Goal: Task Accomplishment & Management: Manage account settings

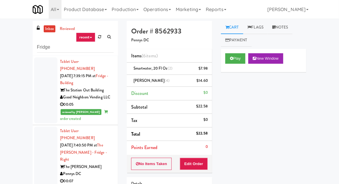
scroll to position [433, 0]
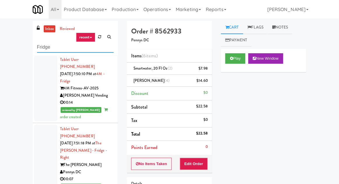
click at [44, 42] on input "Fridge" at bounding box center [75, 47] width 77 height 11
click at [43, 44] on input "Fridge" at bounding box center [75, 47] width 77 height 11
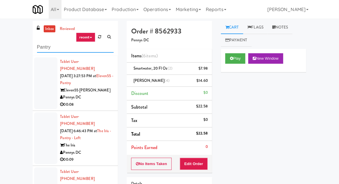
type input "Pantry"
click at [13, 31] on div "inbox reviewed recent all unclear take inventory issue suspicious failed recent…" at bounding box center [169, 128] width 339 height 214
click at [36, 99] on div at bounding box center [45, 83] width 23 height 52
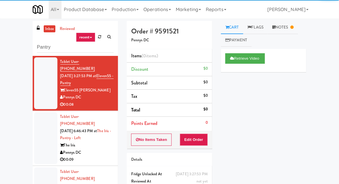
click at [42, 141] on div at bounding box center [45, 139] width 23 height 52
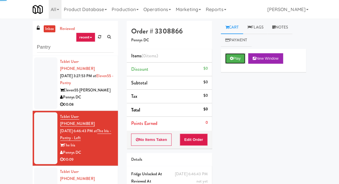
click at [231, 62] on button "Play" at bounding box center [235, 58] width 20 height 10
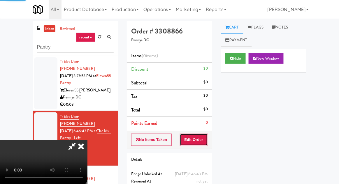
click at [193, 144] on button "Edit Order" at bounding box center [194, 140] width 28 height 12
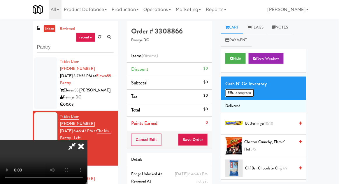
click at [230, 94] on icon at bounding box center [230, 93] width 4 height 4
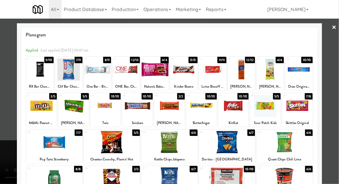
click at [151, 76] on div at bounding box center [154, 69] width 27 height 22
click at [9, 141] on div at bounding box center [169, 92] width 339 height 184
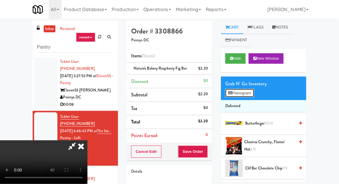
click at [234, 95] on button "Planogram" at bounding box center [239, 93] width 29 height 9
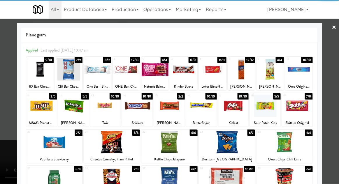
click at [125, 74] on div at bounding box center [126, 69] width 27 height 22
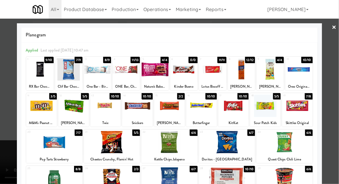
click at [9, 137] on div at bounding box center [169, 92] width 339 height 184
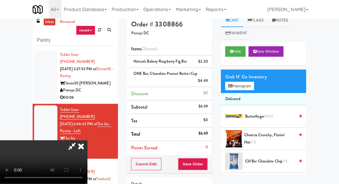
scroll to position [8, 0]
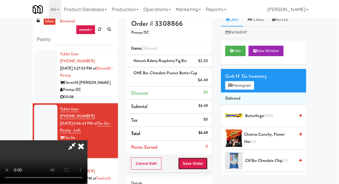
click at [207, 164] on button "Save Order" at bounding box center [193, 164] width 30 height 12
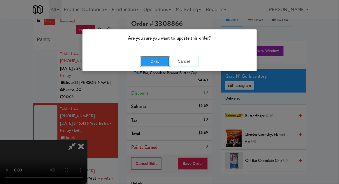
click at [152, 66] on button "Okay" at bounding box center [155, 61] width 29 height 10
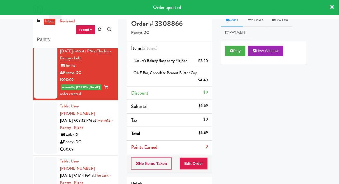
scroll to position [79, 0]
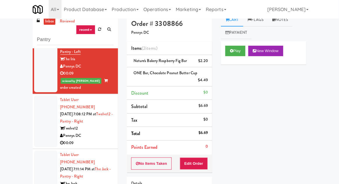
click at [40, 113] on div at bounding box center [45, 122] width 23 height 52
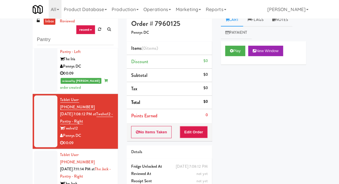
click at [232, 60] on div "Play New Window" at bounding box center [263, 52] width 85 height 23
click at [191, 136] on button "Edit Order" at bounding box center [194, 132] width 28 height 12
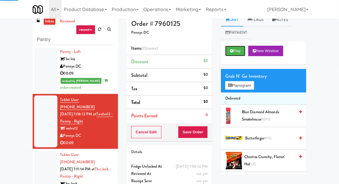
click at [231, 52] on icon at bounding box center [231, 51] width 3 height 4
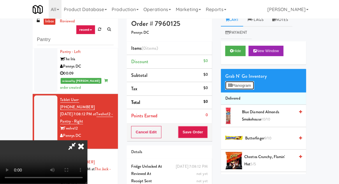
click at [236, 88] on button "Planogram" at bounding box center [239, 85] width 29 height 9
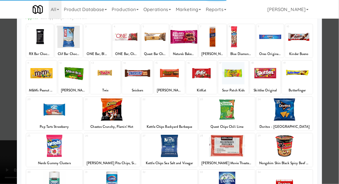
scroll to position [31, 0]
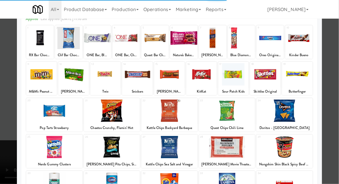
click at [283, 111] on div at bounding box center [285, 111] width 56 height 22
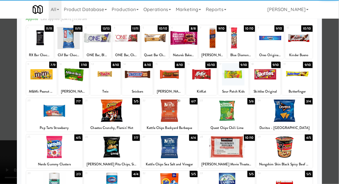
click at [282, 116] on div at bounding box center [285, 111] width 56 height 22
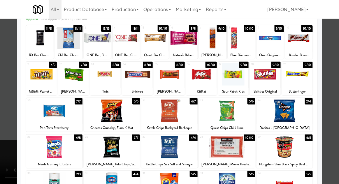
click at [337, 73] on div at bounding box center [169, 92] width 339 height 184
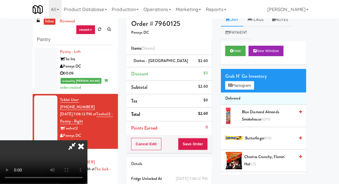
click at [79, 141] on icon at bounding box center [71, 147] width 13 height 12
click at [259, 160] on span "Cheetos Crunchy, Flamin' Hot 5/5" at bounding box center [270, 161] width 50 height 14
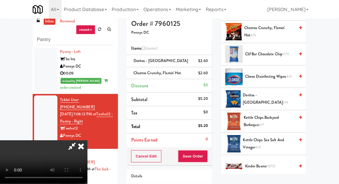
scroll to position [131, 0]
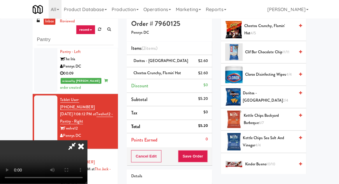
click at [253, 99] on span "Doritos - Cool Ranch 2/4" at bounding box center [269, 97] width 52 height 14
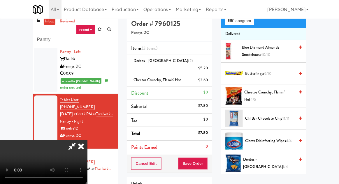
scroll to position [0, 0]
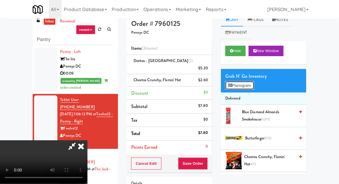
click at [239, 89] on button "Planogram" at bounding box center [239, 85] width 29 height 9
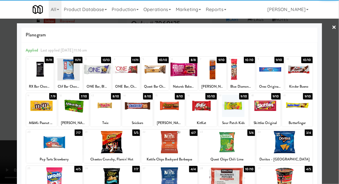
click at [235, 108] on div at bounding box center [233, 106] width 31 height 22
click at [10, 137] on div at bounding box center [169, 92] width 339 height 184
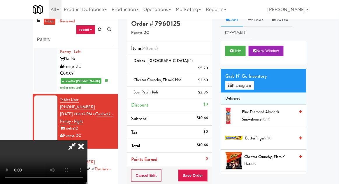
scroll to position [21, 0]
click at [207, 170] on button "Save Order" at bounding box center [193, 176] width 30 height 12
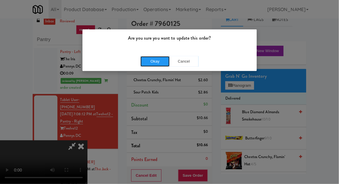
click at [152, 62] on button "Okay" at bounding box center [155, 61] width 29 height 10
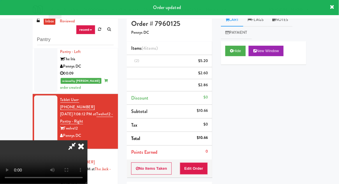
scroll to position [0, 0]
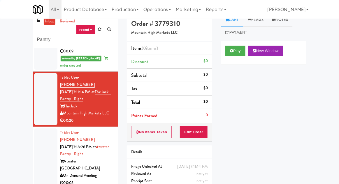
scroll to position [173, 0]
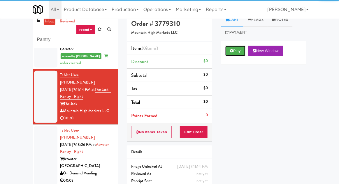
click at [236, 55] on button "Play" at bounding box center [235, 51] width 20 height 10
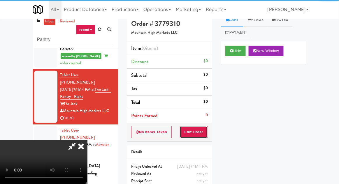
click at [208, 133] on button "Edit Order" at bounding box center [194, 132] width 28 height 12
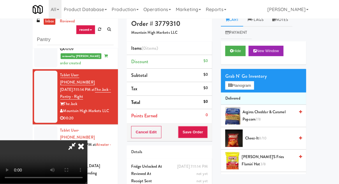
scroll to position [21, 0]
click at [240, 88] on button "Planogram" at bounding box center [239, 85] width 29 height 9
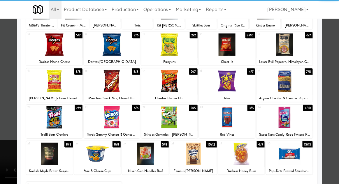
scroll to position [62, 0]
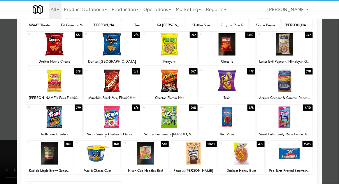
click at [200, 157] on div at bounding box center [193, 154] width 47 height 22
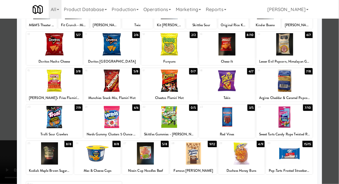
click at [2, 143] on div at bounding box center [169, 92] width 339 height 184
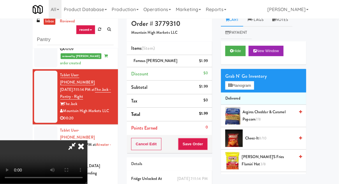
click at [253, 76] on div "Grab N' Go Inventory" at bounding box center [263, 76] width 77 height 9
click at [249, 88] on button "Planogram" at bounding box center [239, 85] width 29 height 9
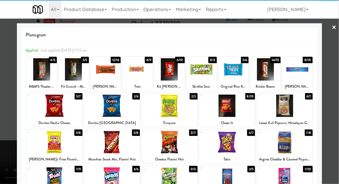
click at [108, 141] on div at bounding box center [112, 142] width 56 height 22
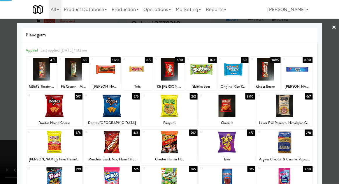
click at [6, 141] on div at bounding box center [169, 92] width 339 height 184
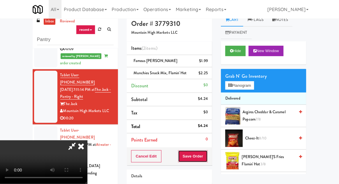
click at [207, 157] on button "Save Order" at bounding box center [193, 156] width 30 height 12
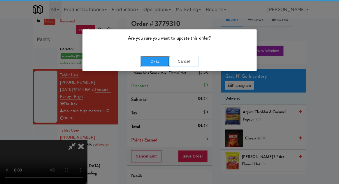
click at [160, 59] on button "Okay" at bounding box center [155, 61] width 29 height 10
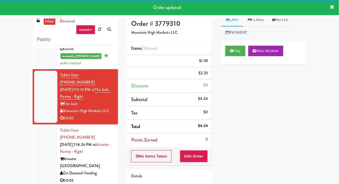
click at [36, 126] on div at bounding box center [45, 155] width 23 height 59
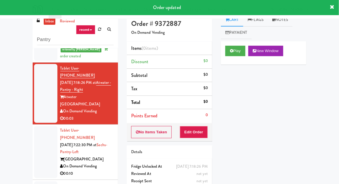
scroll to position [249, 0]
click at [230, 46] on button "Play" at bounding box center [235, 51] width 20 height 10
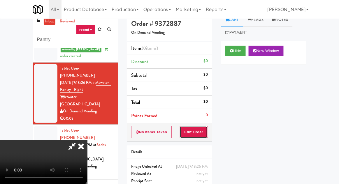
click at [202, 134] on button "Edit Order" at bounding box center [194, 132] width 28 height 12
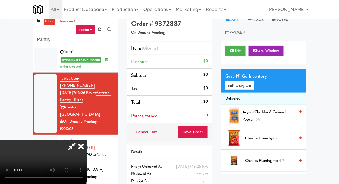
scroll to position [238, 0]
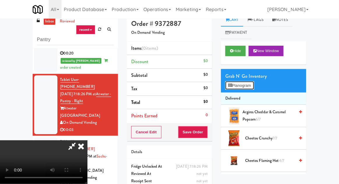
click at [227, 87] on button "Planogram" at bounding box center [239, 85] width 29 height 9
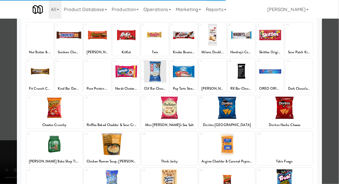
scroll to position [42, 0]
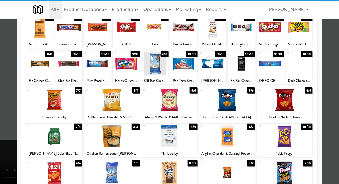
click at [48, 174] on div at bounding box center [54, 173] width 56 height 22
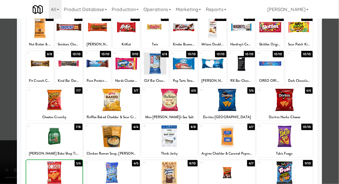
click at [6, 159] on div at bounding box center [169, 92] width 339 height 184
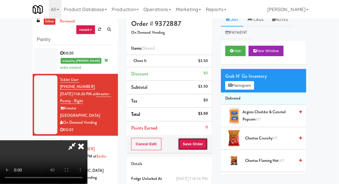
click at [207, 146] on button "Save Order" at bounding box center [193, 144] width 30 height 12
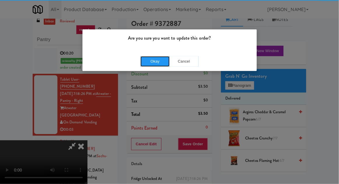
click at [156, 65] on button "Okay" at bounding box center [155, 61] width 29 height 10
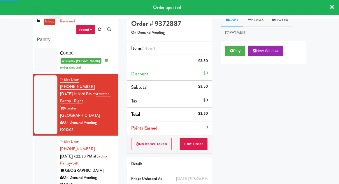
click at [33, 136] on li "Tablet User · (224) 632-0765 [DATE] 7:22:30 PM at [GEOGRAPHIC_DATA] On Demand V…" at bounding box center [75, 163] width 85 height 55
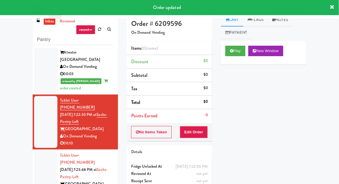
scroll to position [294, 0]
click at [234, 54] on button "Play" at bounding box center [235, 51] width 20 height 10
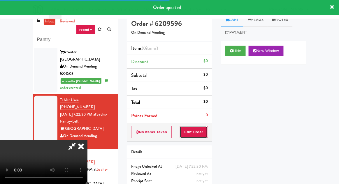
click at [203, 131] on button "Edit Order" at bounding box center [194, 132] width 28 height 12
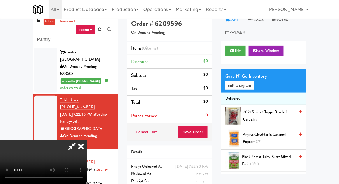
scroll to position [22, 0]
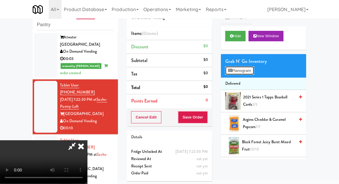
click at [226, 74] on button "Planogram" at bounding box center [239, 70] width 29 height 9
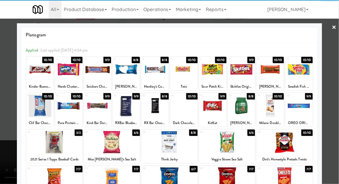
click at [225, 141] on div at bounding box center [227, 142] width 56 height 22
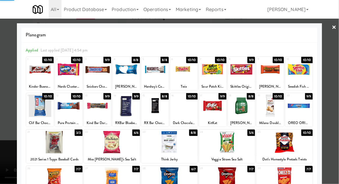
click at [5, 161] on div at bounding box center [169, 92] width 339 height 184
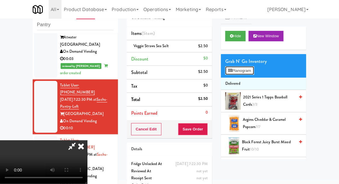
click at [236, 69] on button "Planogram" at bounding box center [239, 70] width 29 height 9
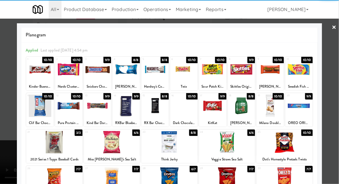
click at [38, 73] on div at bounding box center [39, 69] width 27 height 22
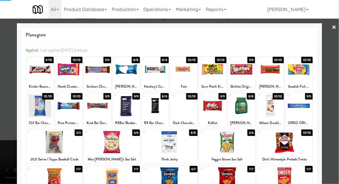
click at [4, 150] on div at bounding box center [169, 92] width 339 height 184
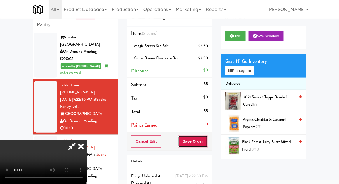
click at [206, 144] on button "Save Order" at bounding box center [193, 142] width 30 height 12
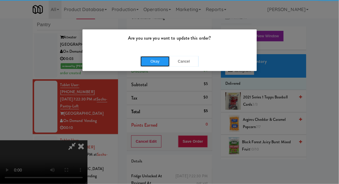
click at [156, 65] on button "Okay" at bounding box center [155, 61] width 29 height 10
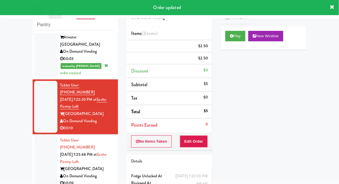
click at [39, 136] on div at bounding box center [45, 162] width 23 height 52
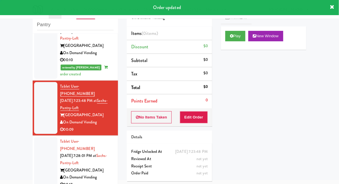
scroll to position [364, 0]
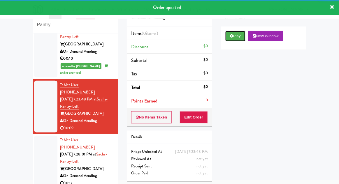
click at [234, 36] on button "Play" at bounding box center [235, 36] width 20 height 10
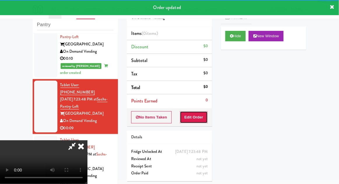
click at [201, 116] on button "Edit Order" at bounding box center [194, 117] width 28 height 12
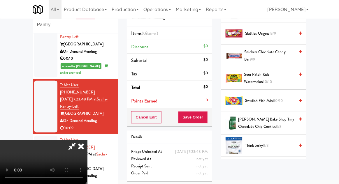
scroll to position [658, 0]
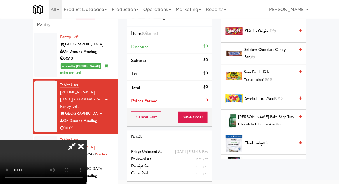
click at [256, 162] on span "Trolli Sour Brite Crawlers 10/10" at bounding box center [270, 165] width 50 height 7
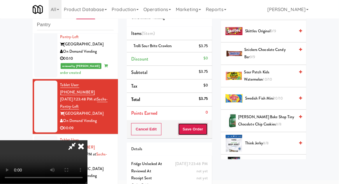
click at [208, 134] on button "Save Order" at bounding box center [193, 129] width 30 height 12
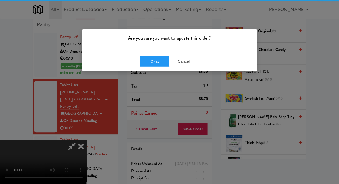
click at [150, 52] on div "Okay Cancel" at bounding box center [170, 62] width 174 height 20
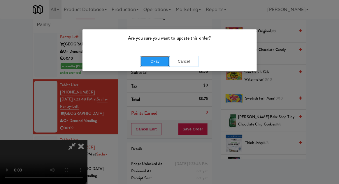
click at [152, 65] on button "Okay" at bounding box center [155, 61] width 29 height 10
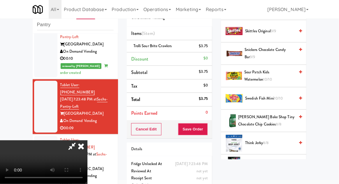
click at [43, 136] on div at bounding box center [45, 162] width 23 height 52
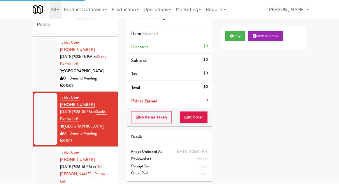
scroll to position [406, 0]
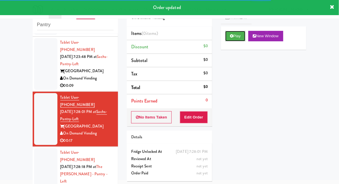
click at [231, 39] on button "Play" at bounding box center [235, 36] width 20 height 10
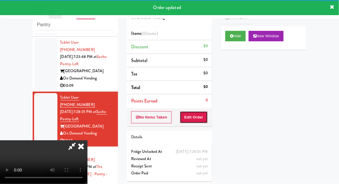
click at [202, 116] on button "Edit Order" at bounding box center [194, 117] width 28 height 12
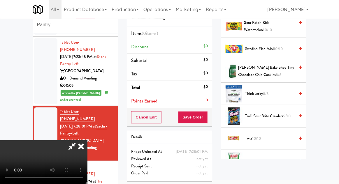
scroll to position [707, 0]
click at [250, 135] on span "Twix 10/10" at bounding box center [270, 138] width 50 height 7
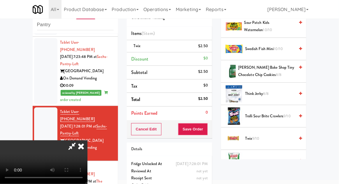
click at [248, 135] on span "Twix 9/10" at bounding box center [270, 138] width 50 height 7
click at [208, 131] on button "Save Order" at bounding box center [193, 129] width 30 height 12
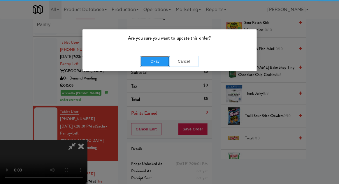
click at [148, 56] on button "Okay" at bounding box center [155, 61] width 29 height 10
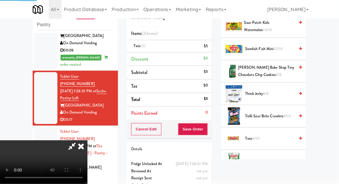
click at [46, 127] on div at bounding box center [45, 156] width 23 height 59
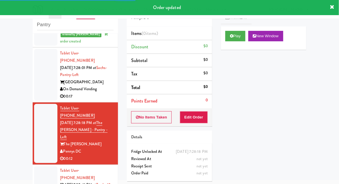
scroll to position [463, 0]
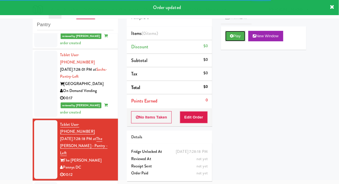
click at [233, 40] on button "Play" at bounding box center [235, 36] width 20 height 10
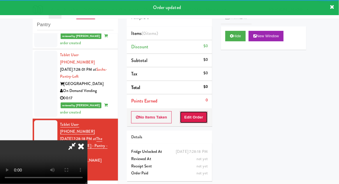
click at [201, 116] on button "Edit Order" at bounding box center [194, 117] width 28 height 12
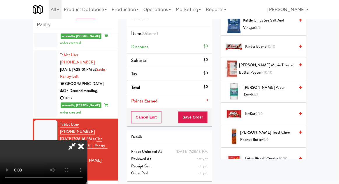
scroll to position [236, 0]
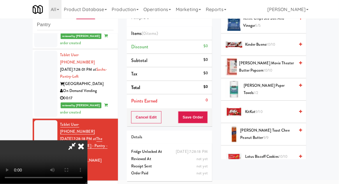
click at [253, 46] on span "Kinder Bueno 10/10" at bounding box center [270, 44] width 50 height 7
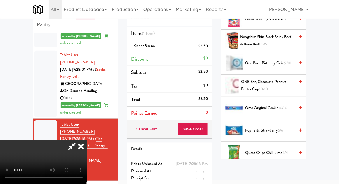
scroll to position [463, 0]
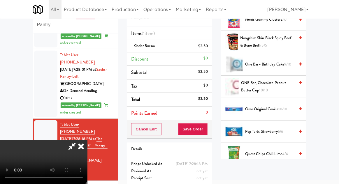
click at [261, 109] on span "Oreo Original Cookie 10/10" at bounding box center [270, 109] width 50 height 7
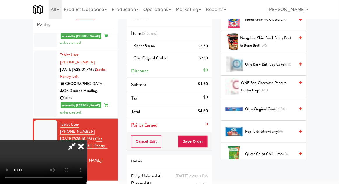
scroll to position [27, 0]
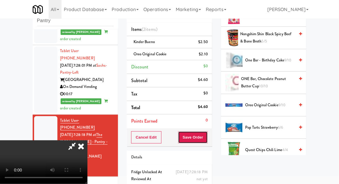
click at [204, 139] on button "Save Order" at bounding box center [193, 137] width 30 height 12
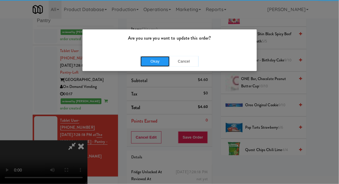
click at [159, 64] on button "Okay" at bounding box center [155, 61] width 29 height 10
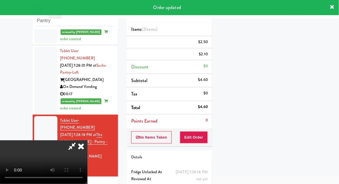
scroll to position [0, 0]
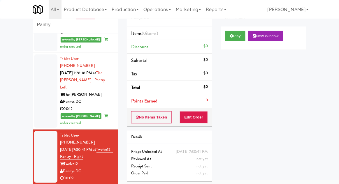
scroll to position [538, 0]
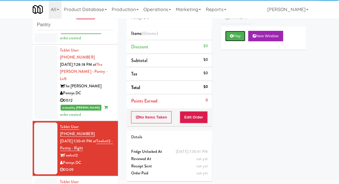
click at [227, 37] on button "Play" at bounding box center [235, 36] width 20 height 10
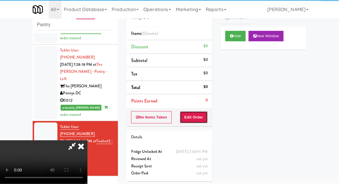
click at [203, 115] on button "Edit Order" at bounding box center [194, 117] width 28 height 12
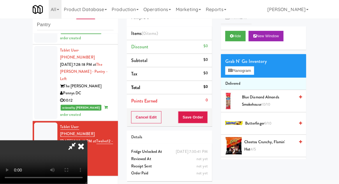
scroll to position [21, 0]
click at [234, 67] on button "Planogram" at bounding box center [239, 70] width 29 height 9
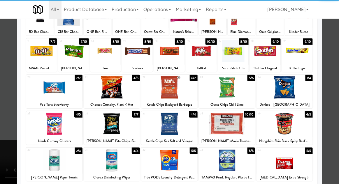
scroll to position [53, 0]
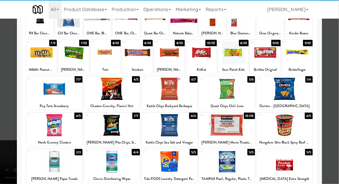
click at [52, 162] on div at bounding box center [54, 162] width 56 height 22
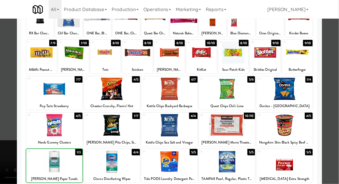
click at [10, 154] on div at bounding box center [169, 92] width 339 height 184
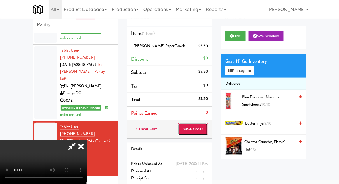
click at [208, 127] on button "Save Order" at bounding box center [193, 129] width 30 height 12
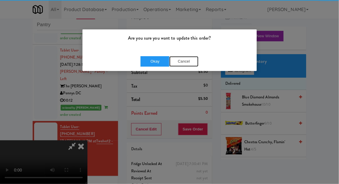
click at [171, 59] on button "Cancel" at bounding box center [183, 61] width 29 height 10
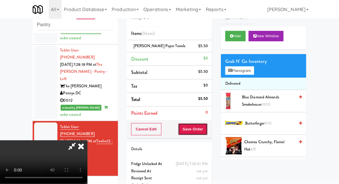
click at [207, 129] on button "Save Order" at bounding box center [193, 129] width 30 height 12
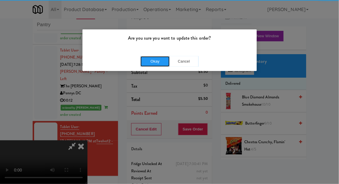
click at [147, 60] on button "Okay" at bounding box center [155, 61] width 29 height 10
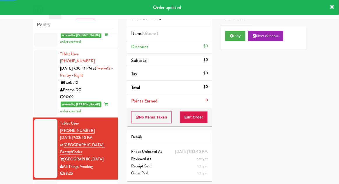
scroll to position [611, 0]
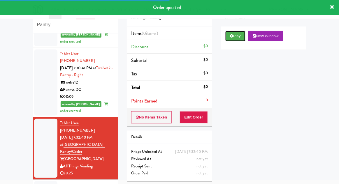
click at [242, 41] on button "Play" at bounding box center [235, 36] width 20 height 10
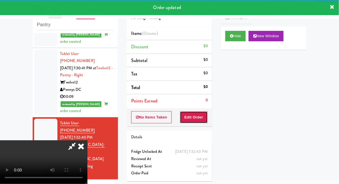
click at [199, 120] on button "Edit Order" at bounding box center [194, 117] width 28 height 12
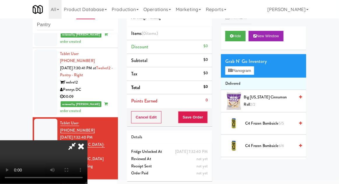
scroll to position [0, 0]
click at [254, 99] on span "Big [US_STATE] Cinnamon Roll 2/2" at bounding box center [269, 101] width 51 height 14
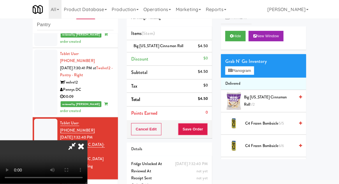
scroll to position [21, 0]
click at [204, 129] on button "Save Order" at bounding box center [193, 129] width 30 height 12
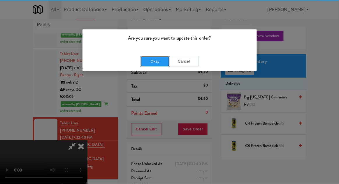
click at [157, 56] on button "Okay" at bounding box center [155, 61] width 29 height 10
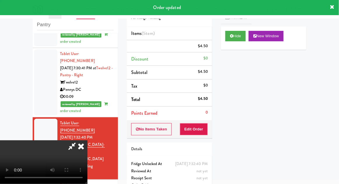
scroll to position [0, 0]
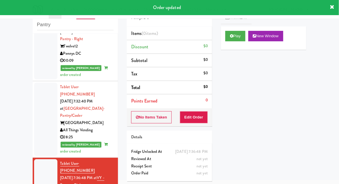
scroll to position [671, 0]
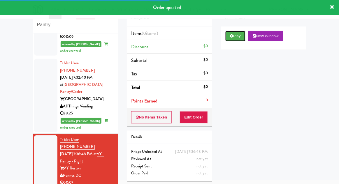
click at [231, 38] on button "Play" at bounding box center [235, 36] width 20 height 10
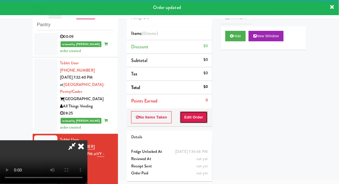
click at [201, 115] on button "Edit Order" at bounding box center [194, 117] width 28 height 12
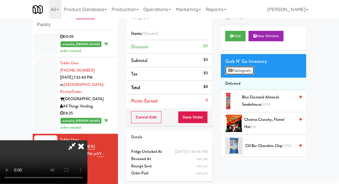
click at [233, 67] on button "Planogram" at bounding box center [239, 70] width 29 height 9
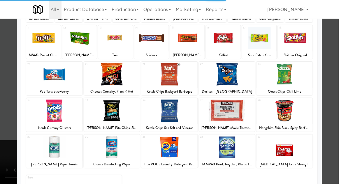
scroll to position [68, 0]
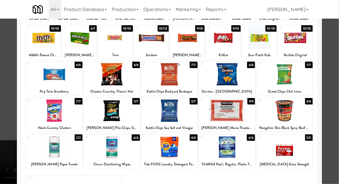
click at [286, 146] on div at bounding box center [285, 147] width 56 height 22
click at [7, 161] on div at bounding box center [169, 92] width 339 height 184
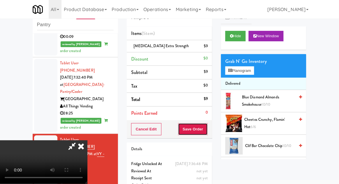
click at [207, 128] on button "Save Order" at bounding box center [193, 129] width 30 height 12
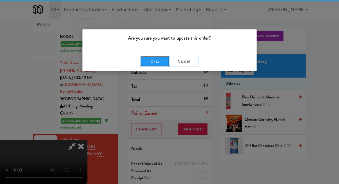
click at [147, 60] on button "Okay" at bounding box center [155, 61] width 29 height 10
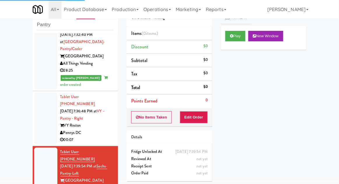
scroll to position [714, 0]
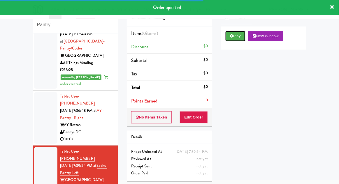
click at [226, 38] on button "Play" at bounding box center [235, 36] width 20 height 10
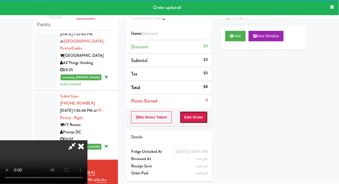
click at [193, 118] on button "Edit Order" at bounding box center [194, 117] width 28 height 12
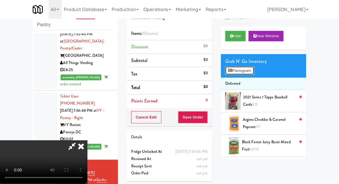
click at [254, 68] on button "Planogram" at bounding box center [239, 70] width 29 height 9
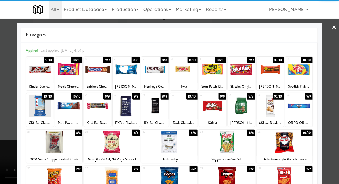
click at [55, 145] on div at bounding box center [54, 142] width 56 height 22
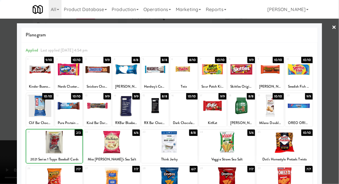
click at [336, 89] on div at bounding box center [169, 92] width 339 height 184
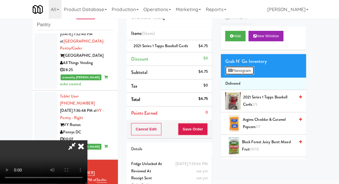
click at [254, 72] on button "Planogram" at bounding box center [239, 70] width 29 height 9
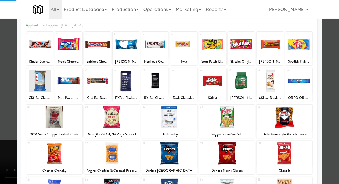
scroll to position [39, 0]
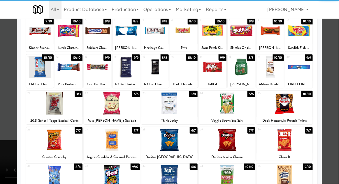
click at [171, 139] on div at bounding box center [169, 140] width 56 height 22
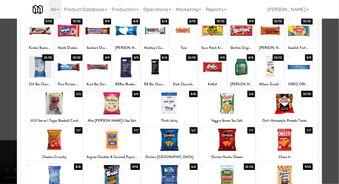
click at [338, 87] on div at bounding box center [169, 92] width 339 height 184
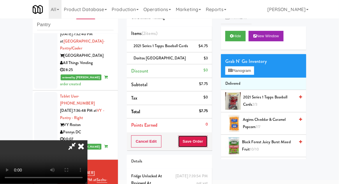
click at [207, 141] on button "Save Order" at bounding box center [193, 142] width 30 height 12
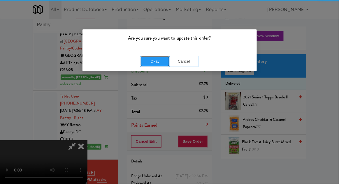
click at [153, 64] on button "Okay" at bounding box center [155, 61] width 29 height 10
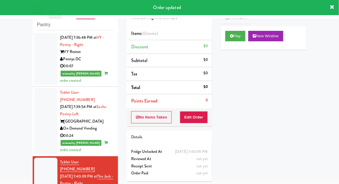
scroll to position [787, 0]
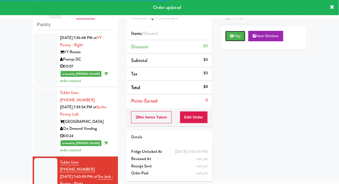
click at [233, 36] on icon at bounding box center [231, 36] width 3 height 4
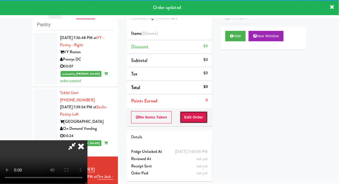
click at [201, 113] on button "Edit Order" at bounding box center [194, 117] width 28 height 12
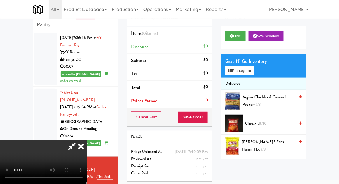
scroll to position [0, 0]
click at [254, 71] on button "Planogram" at bounding box center [239, 70] width 29 height 9
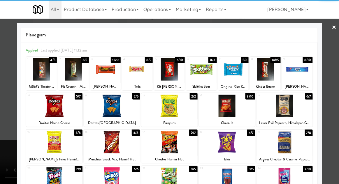
click at [171, 74] on div at bounding box center [169, 69] width 31 height 22
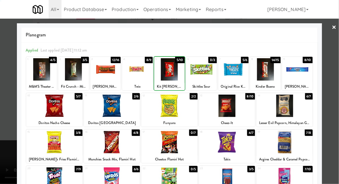
click at [338, 85] on div at bounding box center [169, 92] width 339 height 184
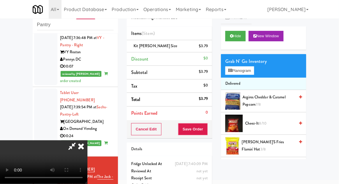
scroll to position [21, 0]
click at [205, 134] on button "Save Order" at bounding box center [193, 129] width 30 height 12
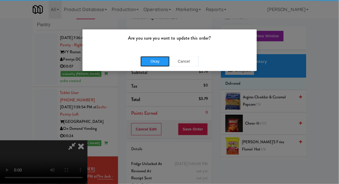
click at [153, 58] on button "Okay" at bounding box center [155, 61] width 29 height 10
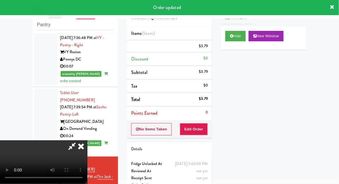
scroll to position [0, 0]
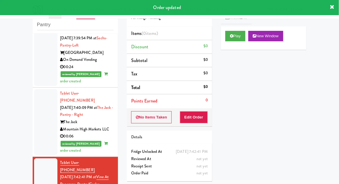
scroll to position [857, 0]
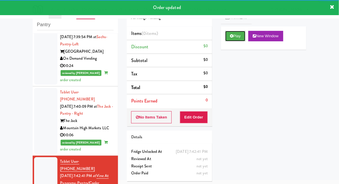
click at [234, 39] on button "Play" at bounding box center [235, 36] width 20 height 10
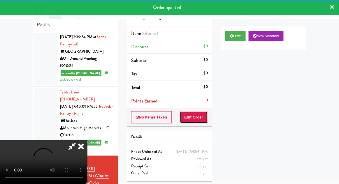
click at [201, 117] on button "Edit Order" at bounding box center [194, 117] width 28 height 12
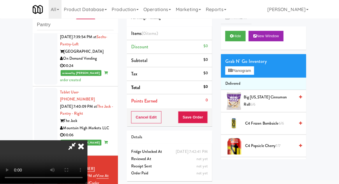
scroll to position [0, 0]
click at [254, 69] on button "Planogram" at bounding box center [239, 70] width 29 height 9
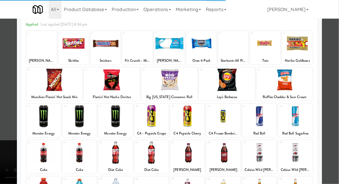
scroll to position [42, 0]
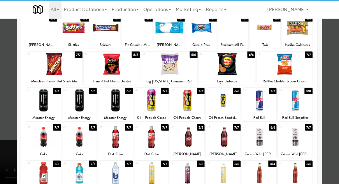
click at [156, 137] on div at bounding box center [151, 137] width 34 height 22
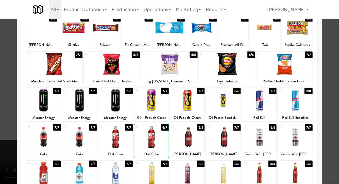
click at [338, 89] on div at bounding box center [169, 92] width 339 height 184
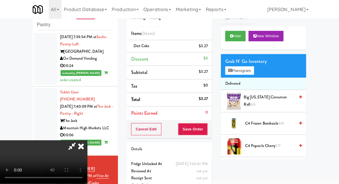
scroll to position [21, 0]
click at [204, 131] on button "Save Order" at bounding box center [193, 129] width 30 height 12
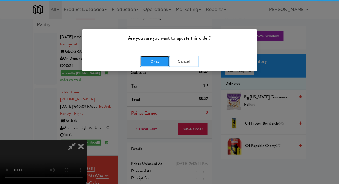
click at [148, 66] on button "Okay" at bounding box center [155, 61] width 29 height 10
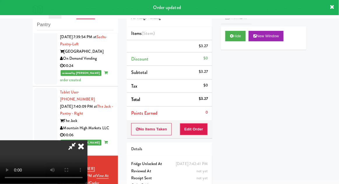
scroll to position [0, 0]
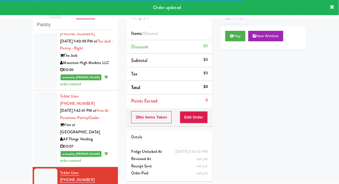
scroll to position [923, 0]
click at [231, 40] on button "Play" at bounding box center [235, 36] width 20 height 10
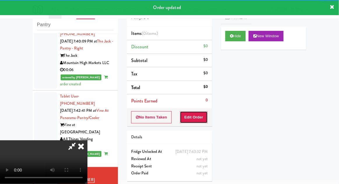
click at [205, 115] on button "Edit Order" at bounding box center [194, 117] width 28 height 12
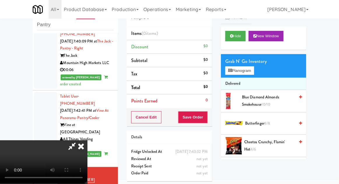
click at [254, 62] on div "Grab N' Go Inventory" at bounding box center [263, 61] width 77 height 9
click at [254, 70] on button "Planogram" at bounding box center [239, 70] width 29 height 9
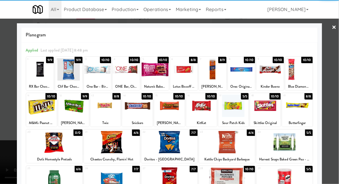
click at [36, 109] on div at bounding box center [41, 106] width 31 height 22
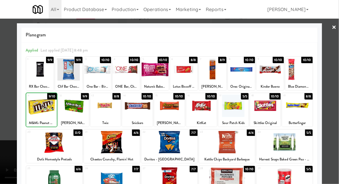
click at [337, 85] on div at bounding box center [169, 92] width 339 height 184
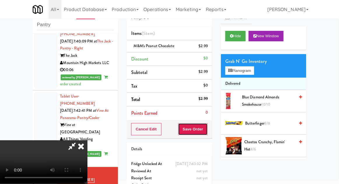
click at [207, 131] on button "Save Order" at bounding box center [193, 129] width 30 height 12
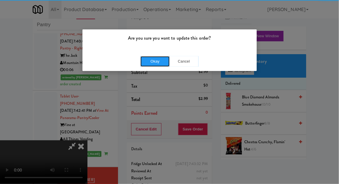
click at [150, 64] on button "Okay" at bounding box center [155, 61] width 29 height 10
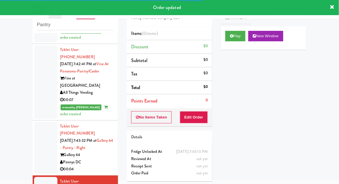
scroll to position [984, 0]
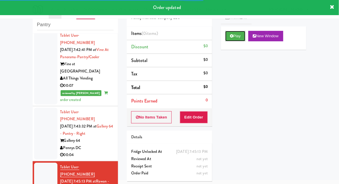
click at [229, 40] on button "Play" at bounding box center [235, 36] width 20 height 10
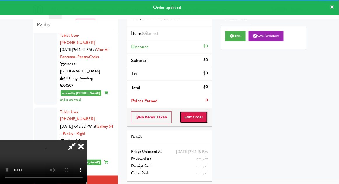
click at [200, 121] on button "Edit Order" at bounding box center [194, 117] width 28 height 12
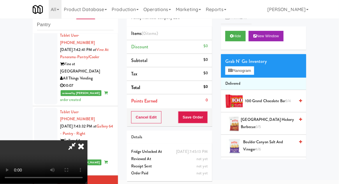
scroll to position [0, 0]
click at [254, 71] on button "Planogram" at bounding box center [239, 70] width 29 height 9
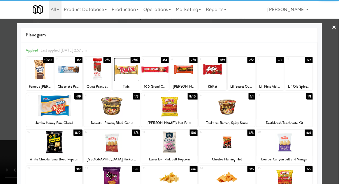
click at [216, 75] on div at bounding box center [212, 69] width 27 height 22
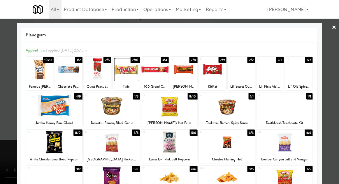
click at [2, 143] on div at bounding box center [169, 92] width 339 height 184
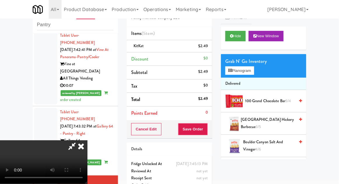
scroll to position [21, 0]
click at [206, 131] on button "Save Order" at bounding box center [193, 129] width 30 height 12
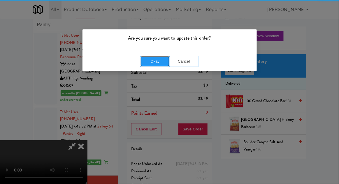
click at [154, 65] on button "Okay" at bounding box center [155, 61] width 29 height 10
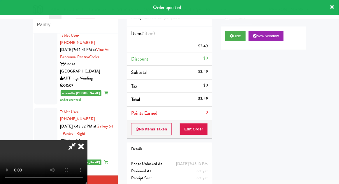
scroll to position [0, 0]
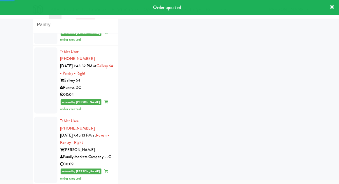
scroll to position [1045, 0]
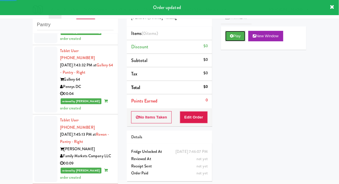
click at [231, 37] on icon at bounding box center [231, 36] width 3 height 4
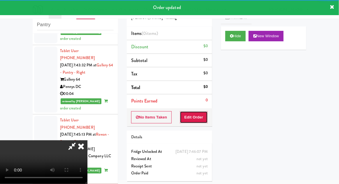
click at [203, 114] on button "Edit Order" at bounding box center [194, 117] width 28 height 12
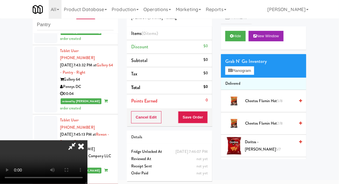
scroll to position [0, 0]
click at [254, 71] on button "Planogram" at bounding box center [239, 70] width 29 height 9
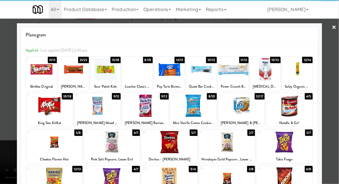
click at [222, 146] on div at bounding box center [227, 142] width 56 height 22
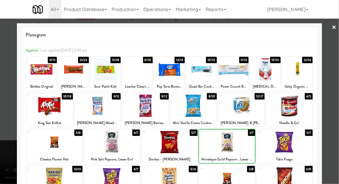
click at [338, 52] on div at bounding box center [169, 92] width 339 height 184
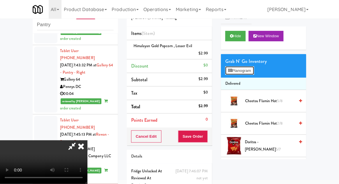
click at [252, 68] on button "Planogram" at bounding box center [239, 70] width 29 height 9
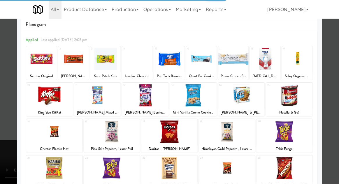
scroll to position [15, 0]
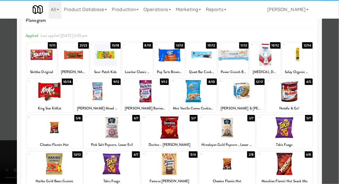
click at [103, 130] on div at bounding box center [112, 128] width 56 height 22
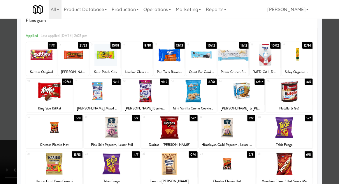
click at [336, 57] on div at bounding box center [169, 92] width 339 height 184
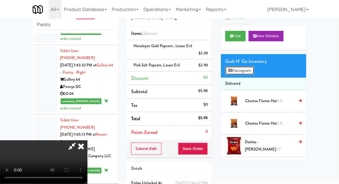
click at [254, 72] on button "Planogram" at bounding box center [239, 70] width 29 height 9
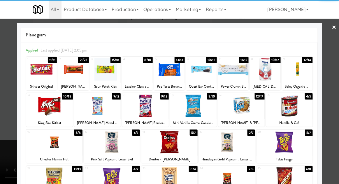
click at [104, 147] on div at bounding box center [112, 142] width 56 height 22
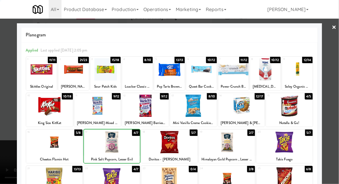
click at [338, 55] on div at bounding box center [169, 92] width 339 height 184
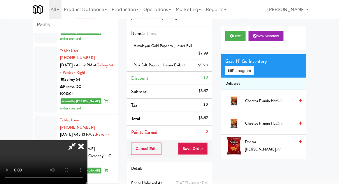
scroll to position [21, 0]
click at [206, 153] on button "Save Order" at bounding box center [193, 149] width 30 height 12
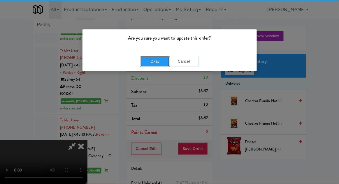
click at [152, 63] on button "Okay" at bounding box center [155, 61] width 29 height 10
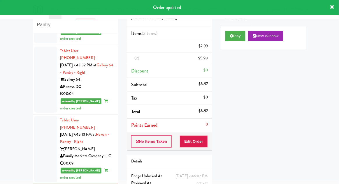
scroll to position [0, 0]
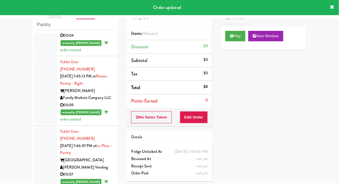
scroll to position [1103, 0]
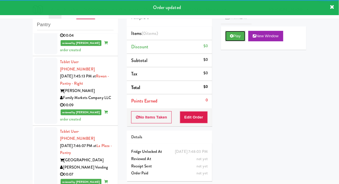
click at [226, 38] on button "Play" at bounding box center [235, 36] width 20 height 10
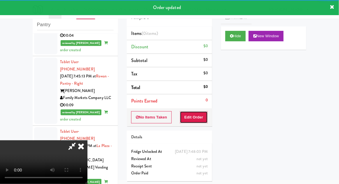
click at [195, 118] on button "Edit Order" at bounding box center [194, 117] width 28 height 12
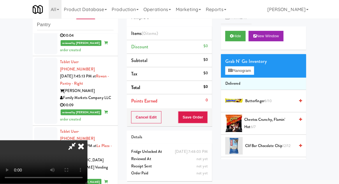
scroll to position [0, 0]
click at [254, 71] on button "Planogram" at bounding box center [239, 70] width 29 height 9
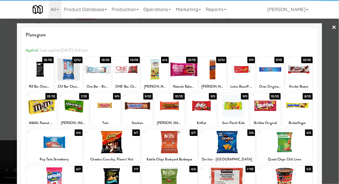
click at [143, 106] on div at bounding box center [137, 106] width 31 height 22
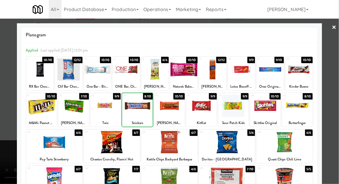
click at [337, 48] on div at bounding box center [169, 92] width 339 height 184
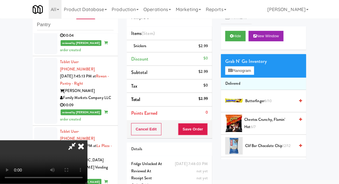
click at [269, 67] on div "Grab N' Go Inventory Planogram" at bounding box center [263, 66] width 85 height 24
click at [261, 69] on div "Grab N' Go Inventory Planogram" at bounding box center [263, 66] width 85 height 24
click at [254, 69] on button "Planogram" at bounding box center [239, 70] width 29 height 9
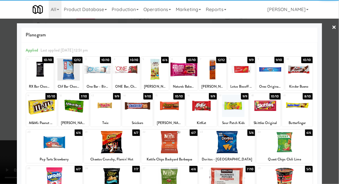
click at [170, 145] on div at bounding box center [169, 142] width 56 height 22
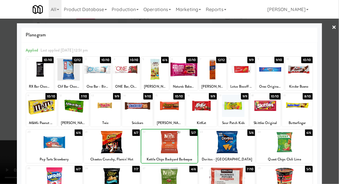
click at [338, 54] on div at bounding box center [169, 92] width 339 height 184
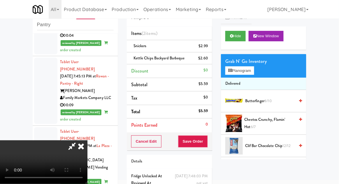
scroll to position [21, 0]
click at [207, 147] on button "Save Order" at bounding box center [193, 142] width 30 height 12
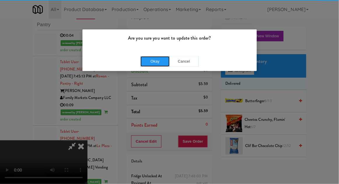
click at [142, 56] on button "Okay" at bounding box center [155, 61] width 29 height 10
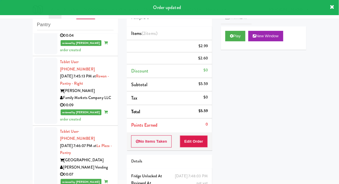
scroll to position [0, 0]
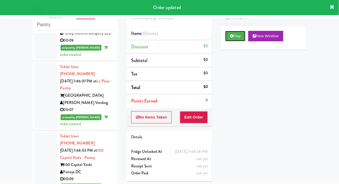
click at [233, 40] on button "Play" at bounding box center [235, 36] width 20 height 10
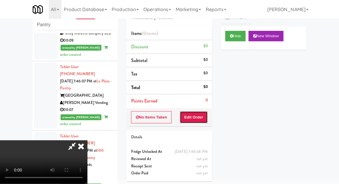
click at [191, 118] on button "Edit Order" at bounding box center [194, 117] width 28 height 12
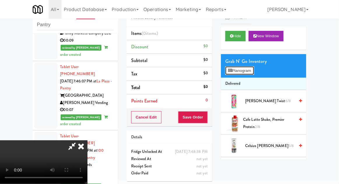
click at [254, 69] on button "Planogram" at bounding box center [239, 70] width 29 height 9
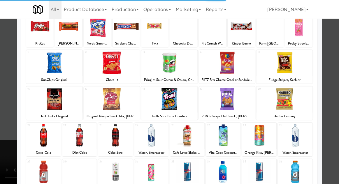
scroll to position [49, 0]
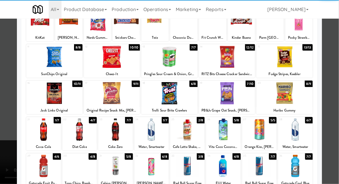
click at [40, 168] on div at bounding box center [43, 166] width 34 height 22
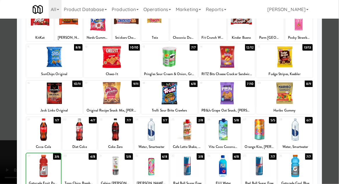
click at [335, 79] on div at bounding box center [169, 92] width 339 height 184
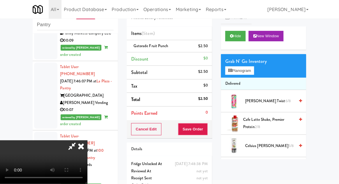
scroll to position [21, 0]
click at [208, 132] on button "Save Order" at bounding box center [193, 129] width 30 height 12
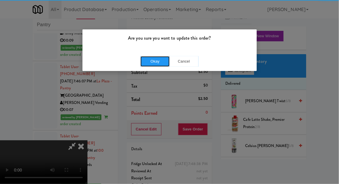
click at [155, 56] on button "Okay" at bounding box center [155, 61] width 29 height 10
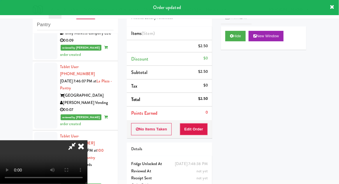
scroll to position [0, 0]
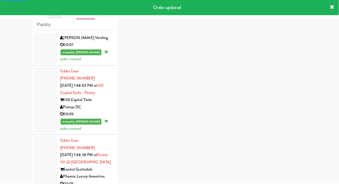
scroll to position [1233, 0]
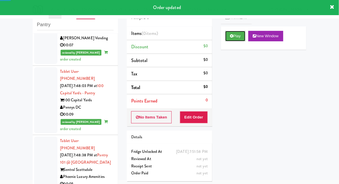
click at [230, 40] on button "Play" at bounding box center [235, 36] width 20 height 10
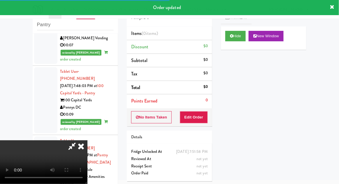
click at [198, 116] on button "Edit Order" at bounding box center [194, 117] width 28 height 12
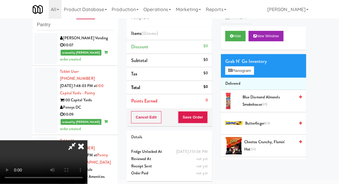
scroll to position [0, 0]
click at [250, 73] on button "Planogram" at bounding box center [239, 70] width 29 height 9
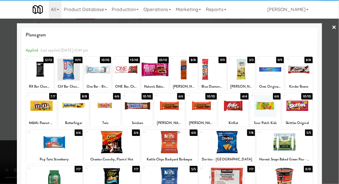
click at [228, 142] on div at bounding box center [227, 142] width 56 height 22
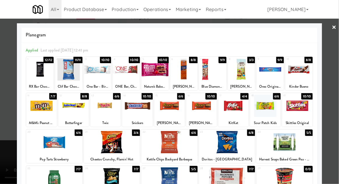
click at [338, 75] on div at bounding box center [169, 92] width 339 height 184
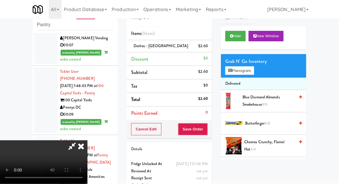
scroll to position [21, 0]
click at [205, 123] on button "Save Order" at bounding box center [193, 129] width 30 height 12
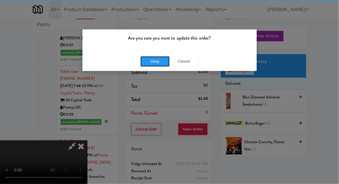
click at [157, 58] on button "Okay" at bounding box center [155, 61] width 29 height 10
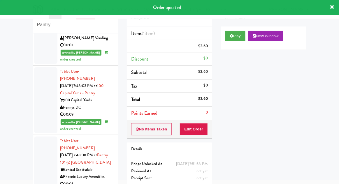
scroll to position [0, 0]
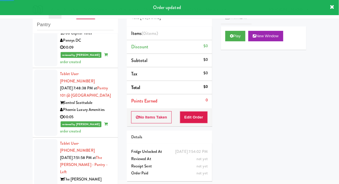
scroll to position [1300, 0]
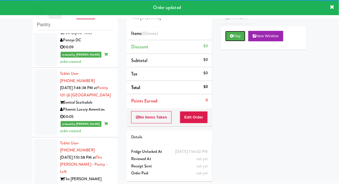
click at [230, 41] on button "Play" at bounding box center [235, 36] width 20 height 10
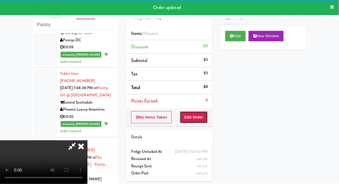
click at [197, 116] on button "Edit Order" at bounding box center [194, 117] width 28 height 12
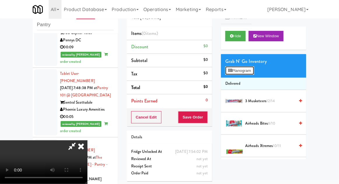
click at [249, 73] on button "Planogram" at bounding box center [239, 70] width 29 height 9
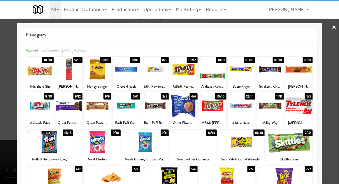
click at [243, 106] on div at bounding box center [241, 106] width 27 height 22
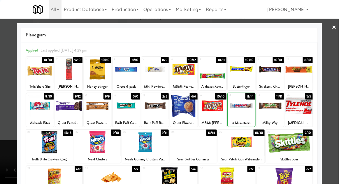
click at [338, 80] on div at bounding box center [169, 92] width 339 height 184
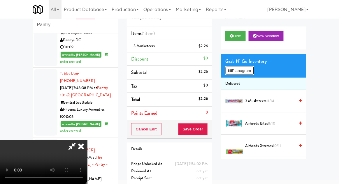
click at [254, 66] on button "Planogram" at bounding box center [239, 70] width 29 height 9
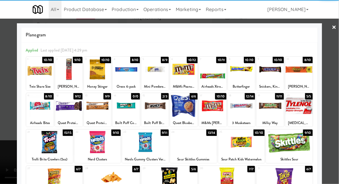
click at [273, 74] on div at bounding box center [270, 69] width 27 height 22
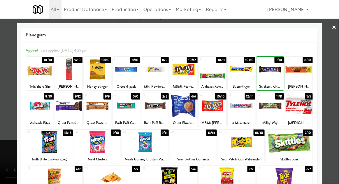
click at [336, 83] on div at bounding box center [169, 92] width 339 height 184
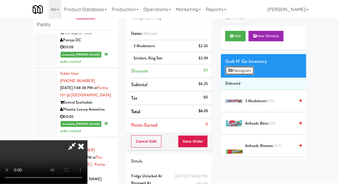
click at [251, 71] on button "Planogram" at bounding box center [239, 70] width 29 height 9
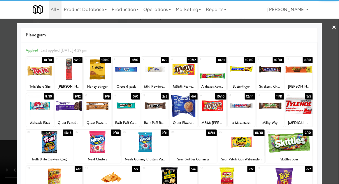
click at [212, 109] on div at bounding box center [212, 106] width 27 height 22
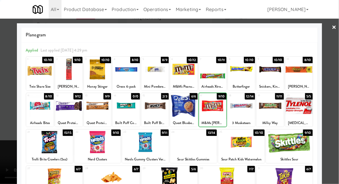
click at [337, 83] on div at bounding box center [169, 92] width 339 height 184
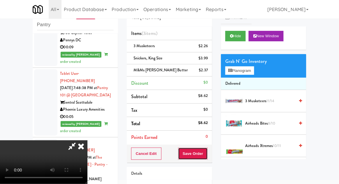
click at [207, 157] on button "Save Order" at bounding box center [193, 154] width 30 height 12
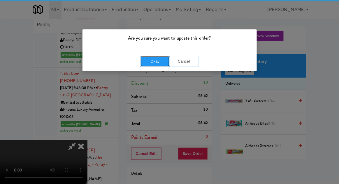
click at [148, 64] on button "Okay" at bounding box center [155, 61] width 29 height 10
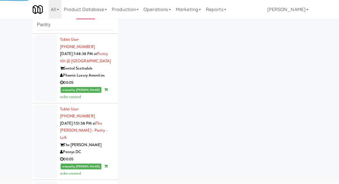
scroll to position [1349, 0]
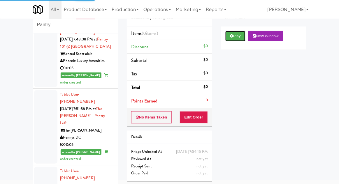
click at [225, 36] on button "Play" at bounding box center [235, 36] width 20 height 10
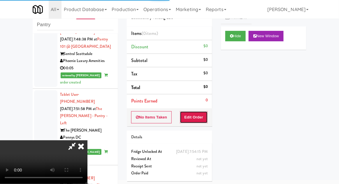
click at [194, 115] on button "Edit Order" at bounding box center [194, 117] width 28 height 12
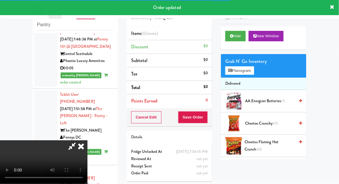
scroll to position [1363, 0]
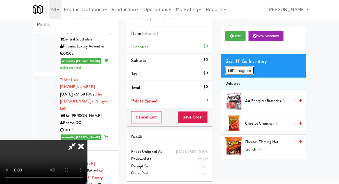
click at [254, 71] on button "Planogram" at bounding box center [239, 70] width 29 height 9
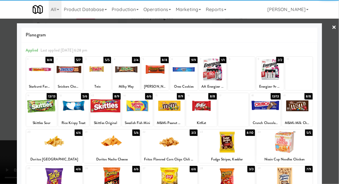
click at [304, 109] on div at bounding box center [297, 106] width 31 height 22
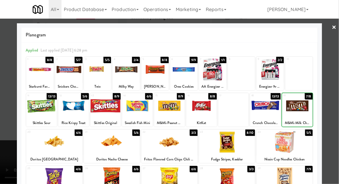
click at [329, 108] on div at bounding box center [169, 92] width 339 height 184
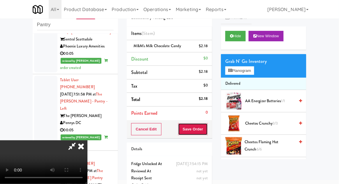
click at [207, 132] on button "Save Order" at bounding box center [193, 129] width 30 height 12
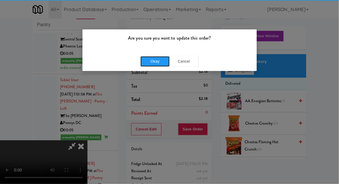
click at [169, 62] on button "Okay" at bounding box center [155, 61] width 29 height 10
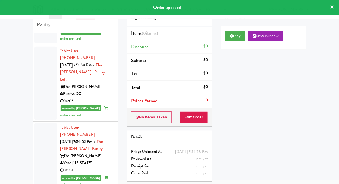
scroll to position [1417, 0]
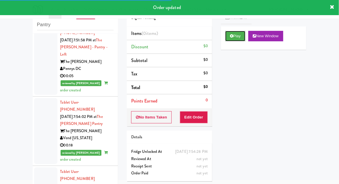
click at [233, 36] on icon at bounding box center [231, 36] width 3 height 4
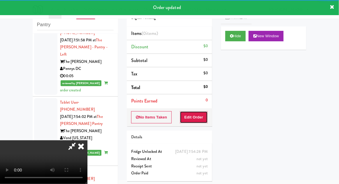
click at [201, 111] on button "Edit Order" at bounding box center [194, 117] width 28 height 12
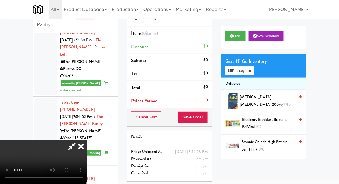
scroll to position [0, 0]
click at [79, 141] on icon at bounding box center [71, 147] width 13 height 12
click at [137, 115] on button "Cancel Edit" at bounding box center [146, 117] width 30 height 12
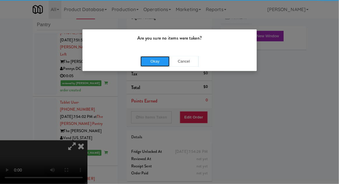
click at [152, 56] on button "Okay" at bounding box center [155, 61] width 29 height 10
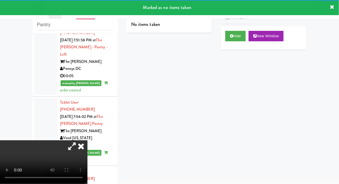
click at [87, 141] on icon at bounding box center [81, 147] width 13 height 12
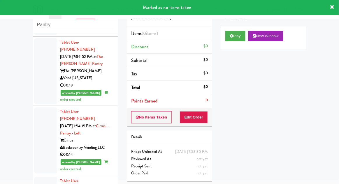
scroll to position [1482, 0]
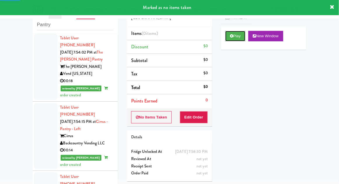
click at [241, 34] on button "Play" at bounding box center [235, 36] width 20 height 10
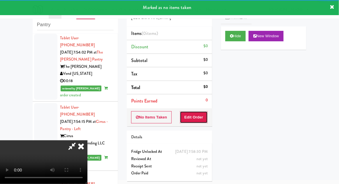
click at [202, 115] on button "Edit Order" at bounding box center [194, 117] width 28 height 12
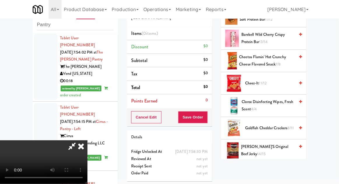
scroll to position [0, 0]
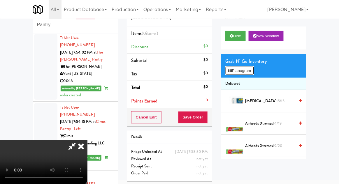
click at [247, 70] on button "Planogram" at bounding box center [239, 70] width 29 height 9
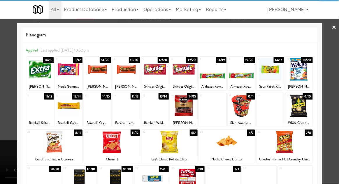
click at [96, 70] on div at bounding box center [97, 69] width 27 height 22
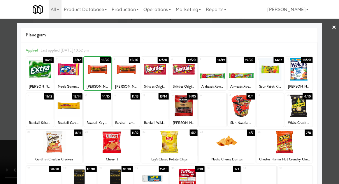
click at [336, 83] on div at bounding box center [169, 92] width 339 height 184
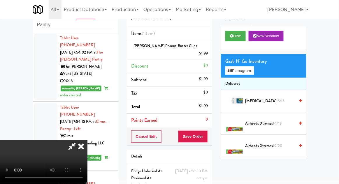
scroll to position [21, 0]
click at [206, 131] on button "Save Order" at bounding box center [193, 137] width 30 height 12
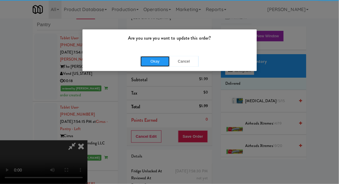
click at [160, 61] on button "Okay" at bounding box center [155, 61] width 29 height 10
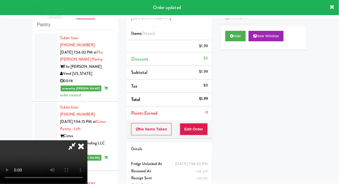
scroll to position [0, 0]
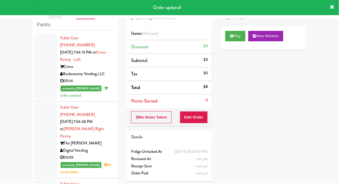
scroll to position [1552, 0]
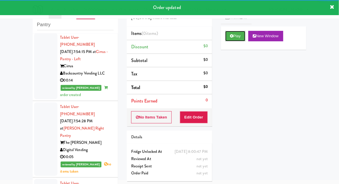
click at [239, 41] on button "Play" at bounding box center [235, 36] width 20 height 10
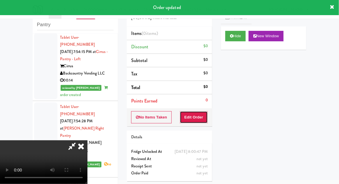
click at [196, 113] on button "Edit Order" at bounding box center [194, 117] width 28 height 12
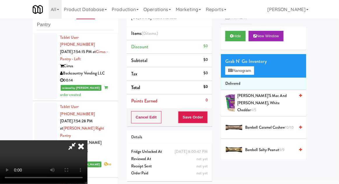
scroll to position [21, 0]
click at [252, 73] on button "Planogram" at bounding box center [239, 70] width 29 height 9
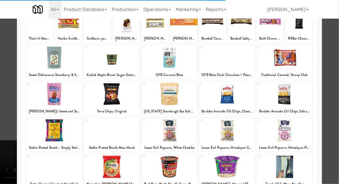
scroll to position [48, 0]
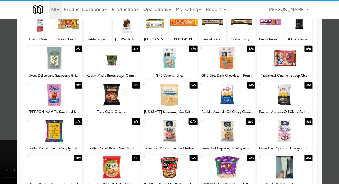
click at [106, 165] on div at bounding box center [112, 168] width 56 height 22
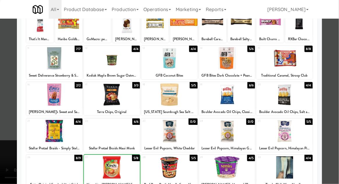
click at [106, 167] on div at bounding box center [112, 168] width 56 height 22
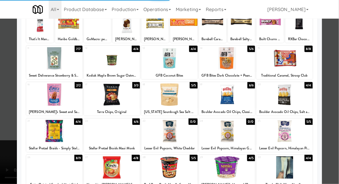
click at [338, 79] on div at bounding box center [169, 92] width 339 height 184
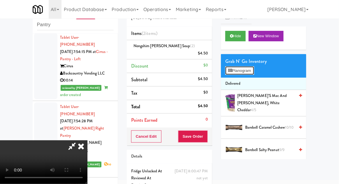
click at [233, 73] on button "Planogram" at bounding box center [239, 70] width 29 height 9
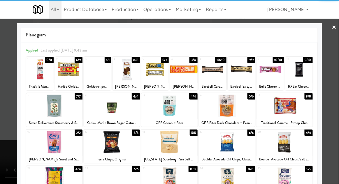
click at [69, 70] on div at bounding box center [68, 69] width 27 height 22
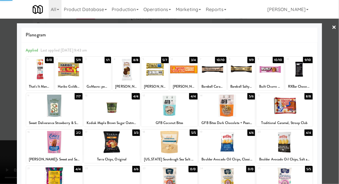
click at [5, 134] on div at bounding box center [169, 92] width 339 height 184
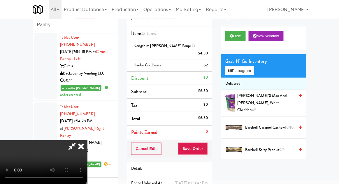
scroll to position [21, 0]
click at [204, 149] on button "Save Order" at bounding box center [193, 149] width 30 height 12
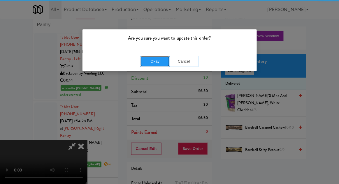
click at [146, 64] on button "Okay" at bounding box center [155, 61] width 29 height 10
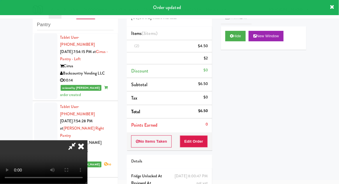
scroll to position [0, 0]
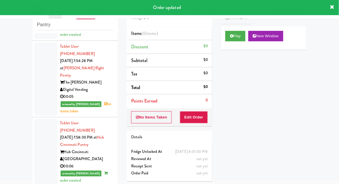
scroll to position [1614, 0]
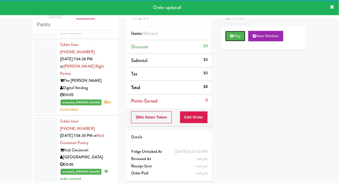
click at [234, 36] on button "Play" at bounding box center [235, 36] width 20 height 10
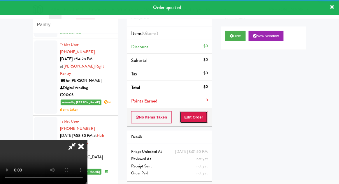
click at [199, 115] on button "Edit Order" at bounding box center [194, 117] width 28 height 12
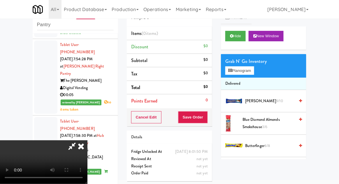
scroll to position [0, 0]
click at [254, 71] on button "Planogram" at bounding box center [239, 70] width 29 height 9
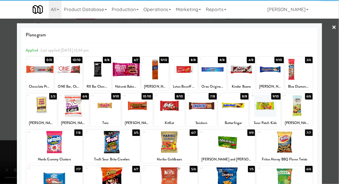
click at [97, 73] on div at bounding box center [97, 69] width 27 height 22
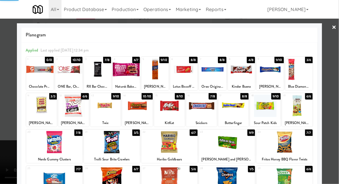
click at [8, 142] on div at bounding box center [169, 92] width 339 height 184
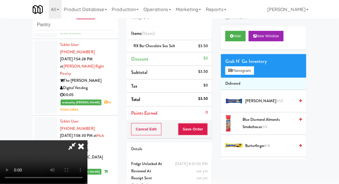
scroll to position [21, 0]
click at [207, 131] on button "Save Order" at bounding box center [193, 129] width 30 height 12
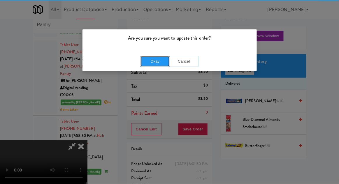
click at [148, 59] on button "Okay" at bounding box center [155, 61] width 29 height 10
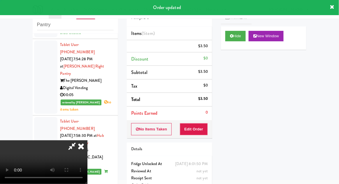
scroll to position [0, 0]
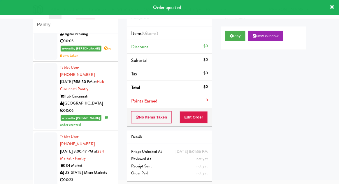
scroll to position [1670, 0]
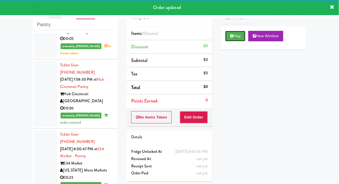
click at [236, 39] on button "Play" at bounding box center [235, 36] width 20 height 10
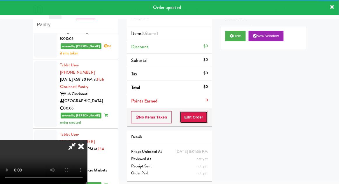
click at [205, 117] on button "Edit Order" at bounding box center [194, 117] width 28 height 12
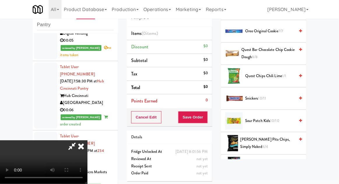
scroll to position [524, 0]
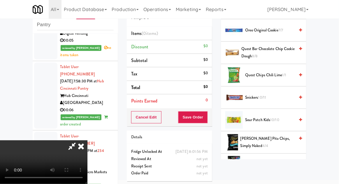
click at [282, 117] on span "Sour Patch Kids 10/10" at bounding box center [270, 120] width 50 height 7
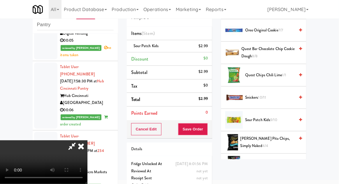
click at [264, 75] on li "Quest Chips Chili Lime 1/1" at bounding box center [263, 75] width 85 height 22
click at [278, 72] on span "Quest Chips Chili Lime 1/1" at bounding box center [270, 75] width 50 height 7
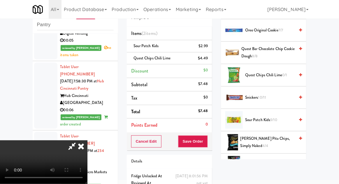
click at [79, 141] on icon at bounding box center [71, 147] width 13 height 12
click at [204, 144] on button "Save Order" at bounding box center [193, 142] width 30 height 12
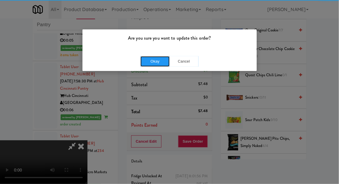
click at [152, 62] on button "Okay" at bounding box center [155, 61] width 29 height 10
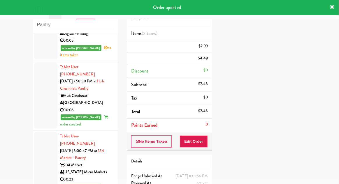
scroll to position [0, 0]
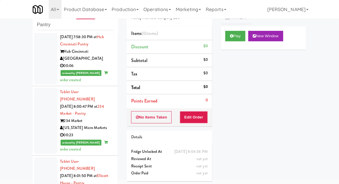
scroll to position [1716, 0]
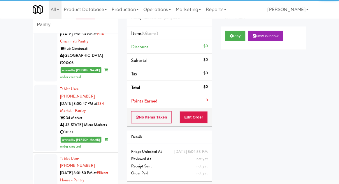
click at [240, 27] on div "Play New Window" at bounding box center [263, 38] width 85 height 23
click at [233, 31] on button "Play" at bounding box center [235, 36] width 20 height 10
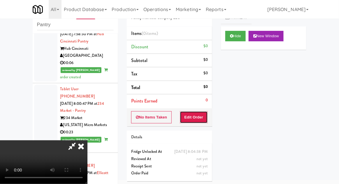
click at [197, 113] on button "Edit Order" at bounding box center [194, 117] width 28 height 12
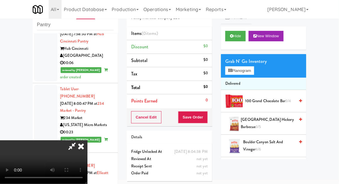
scroll to position [0, 0]
click at [255, 85] on li "Delivered" at bounding box center [263, 84] width 85 height 12
click at [254, 72] on button "Planogram" at bounding box center [239, 70] width 29 height 9
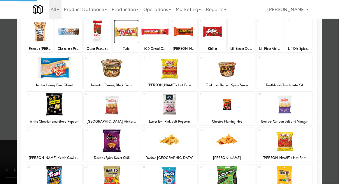
scroll to position [37, 0]
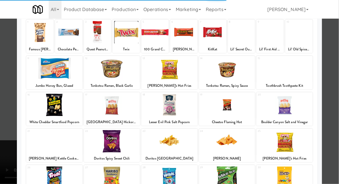
click at [55, 178] on div at bounding box center [54, 178] width 56 height 22
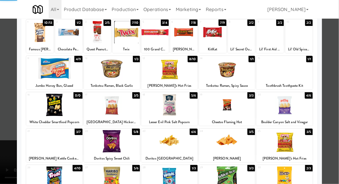
click at [338, 82] on div at bounding box center [169, 92] width 339 height 184
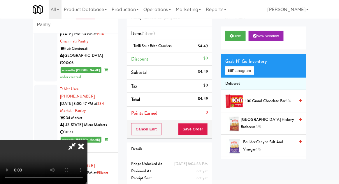
scroll to position [21, 0]
click at [207, 128] on button "Save Order" at bounding box center [193, 129] width 30 height 12
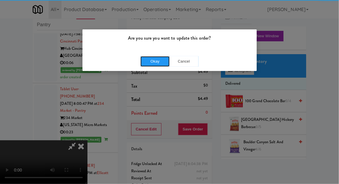
click at [159, 58] on button "Okay" at bounding box center [155, 61] width 29 height 10
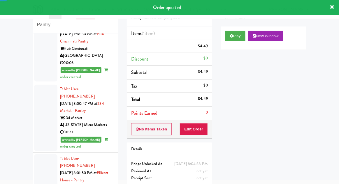
scroll to position [0, 0]
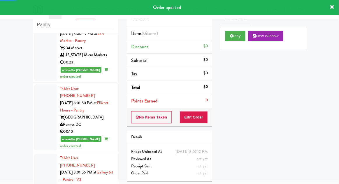
scroll to position [1786, 0]
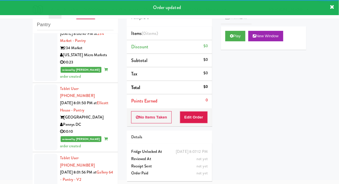
click at [222, 40] on div "Play New Window" at bounding box center [263, 38] width 85 height 23
click at [227, 38] on button "Play" at bounding box center [235, 36] width 20 height 10
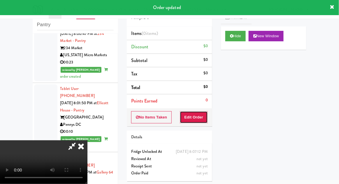
click at [201, 116] on button "Edit Order" at bounding box center [194, 117] width 28 height 12
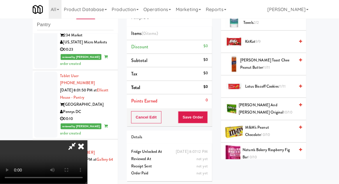
scroll to position [284, 0]
click at [278, 126] on span "M&M's Peanut Chocolate 10/10" at bounding box center [270, 131] width 50 height 14
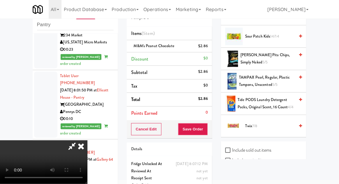
scroll to position [729, 0]
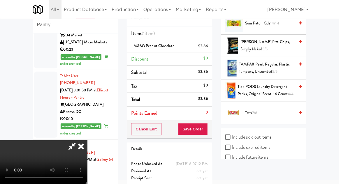
click at [271, 110] on span "Twix 7/8" at bounding box center [270, 113] width 50 height 7
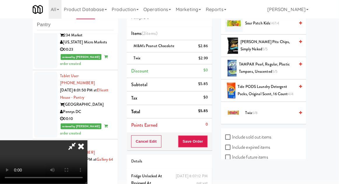
click at [79, 141] on icon at bounding box center [71, 147] width 13 height 12
click at [182, 43] on div "M&M's Peanut Chocolate $2.86" at bounding box center [169, 46] width 77 height 7
click at [209, 48] on icon at bounding box center [208, 48] width 3 height 4
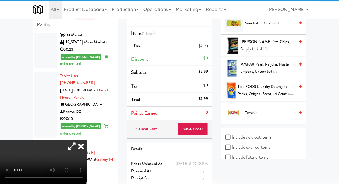
click at [79, 141] on icon at bounding box center [71, 147] width 13 height 12
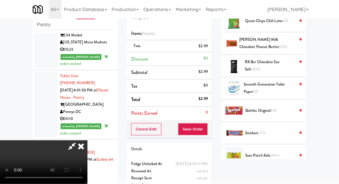
scroll to position [592, 0]
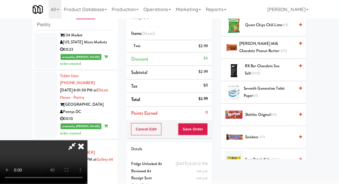
click at [268, 134] on span "Snickers 11/11" at bounding box center [270, 137] width 50 height 7
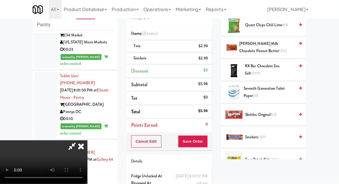
scroll to position [21, 0]
click at [207, 144] on button "Save Order" at bounding box center [193, 142] width 30 height 12
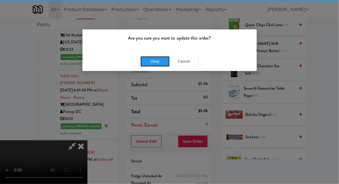
click at [158, 60] on button "Okay" at bounding box center [155, 61] width 29 height 10
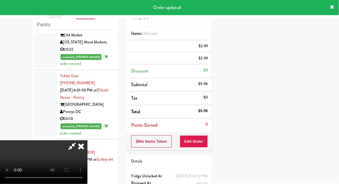
scroll to position [0, 0]
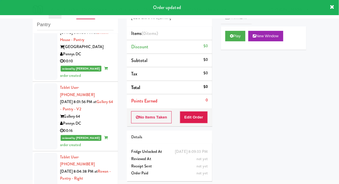
scroll to position [1860, 0]
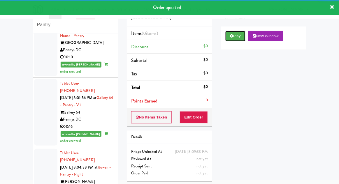
click at [227, 40] on button "Play" at bounding box center [235, 36] width 20 height 10
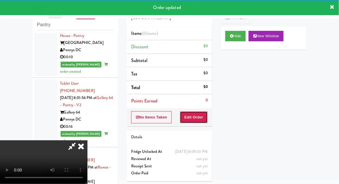
click at [197, 119] on button "Edit Order" at bounding box center [194, 117] width 28 height 12
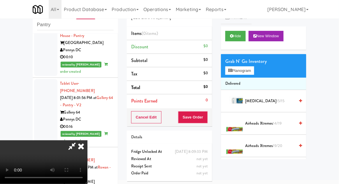
scroll to position [0, 0]
click at [252, 68] on button "Planogram" at bounding box center [239, 70] width 29 height 9
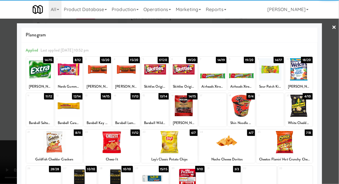
click at [43, 76] on div at bounding box center [39, 69] width 27 height 22
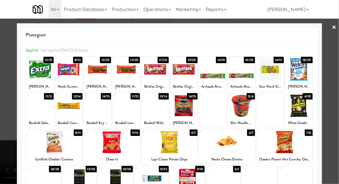
click at [338, 84] on div at bounding box center [169, 92] width 339 height 184
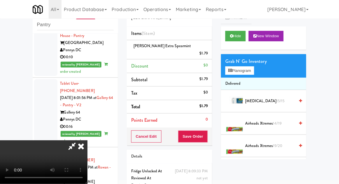
scroll to position [21, 0]
click at [204, 134] on button "Save Order" at bounding box center [193, 137] width 30 height 12
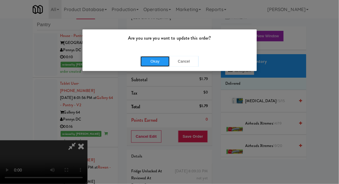
click at [149, 61] on button "Okay" at bounding box center [155, 61] width 29 height 10
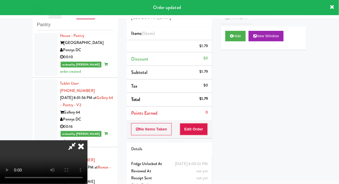
scroll to position [0, 0]
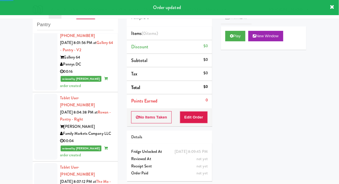
scroll to position [1915, 0]
click at [237, 40] on button "Play" at bounding box center [235, 36] width 20 height 10
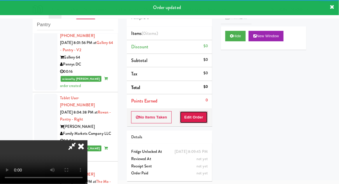
click at [201, 119] on button "Edit Order" at bounding box center [194, 117] width 28 height 12
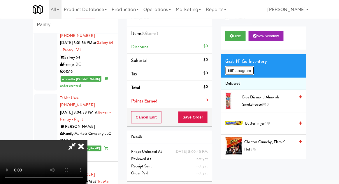
click at [254, 68] on button "Planogram" at bounding box center [239, 70] width 29 height 9
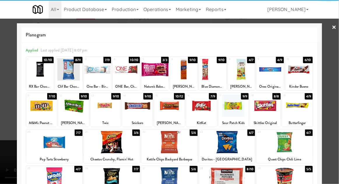
click at [231, 140] on div at bounding box center [227, 142] width 56 height 22
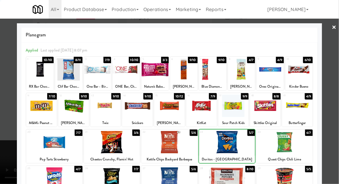
click at [338, 86] on div at bounding box center [169, 92] width 339 height 184
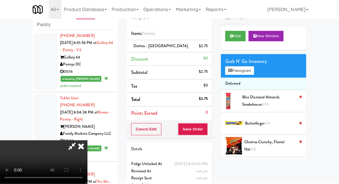
click at [250, 78] on li "Delivered" at bounding box center [263, 84] width 85 height 12
click at [251, 69] on button "Planogram" at bounding box center [239, 70] width 29 height 9
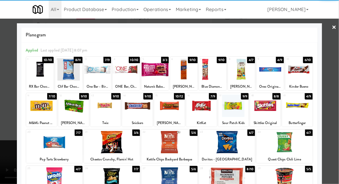
click at [137, 111] on div at bounding box center [137, 106] width 31 height 22
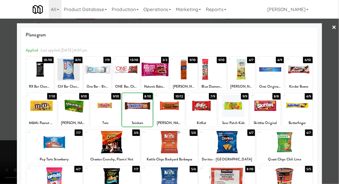
click at [337, 84] on div at bounding box center [169, 92] width 339 height 184
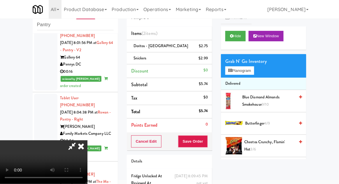
scroll to position [27, 0]
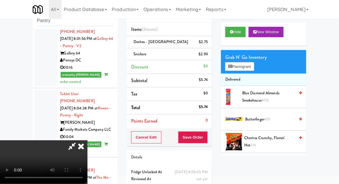
click at [135, 59] on li "Snickers $2.99" at bounding box center [169, 54] width 85 height 12
click at [209, 59] on link at bounding box center [207, 56] width 5 height 7
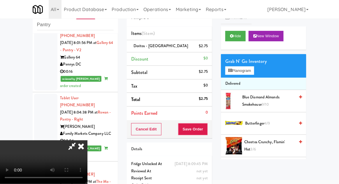
click at [248, 80] on li "Delivered" at bounding box center [263, 84] width 85 height 12
click at [250, 70] on button "Planogram" at bounding box center [239, 70] width 29 height 9
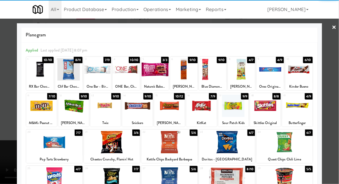
click at [107, 114] on div at bounding box center [105, 106] width 31 height 22
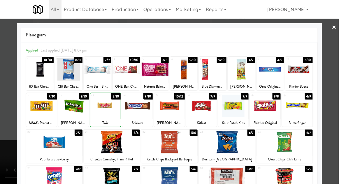
click at [337, 84] on div at bounding box center [169, 92] width 339 height 184
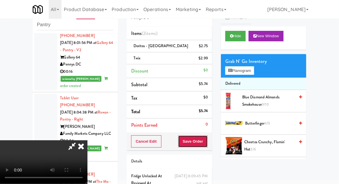
click at [206, 143] on button "Save Order" at bounding box center [193, 142] width 30 height 12
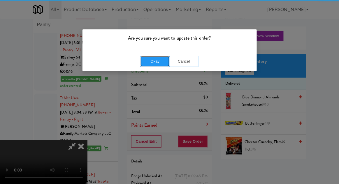
click at [158, 62] on button "Okay" at bounding box center [155, 61] width 29 height 10
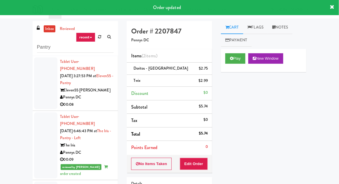
click at [50, 31] on link "inbox" at bounding box center [50, 28] width 12 height 7
